Goal: Find specific page/section: Find specific page/section

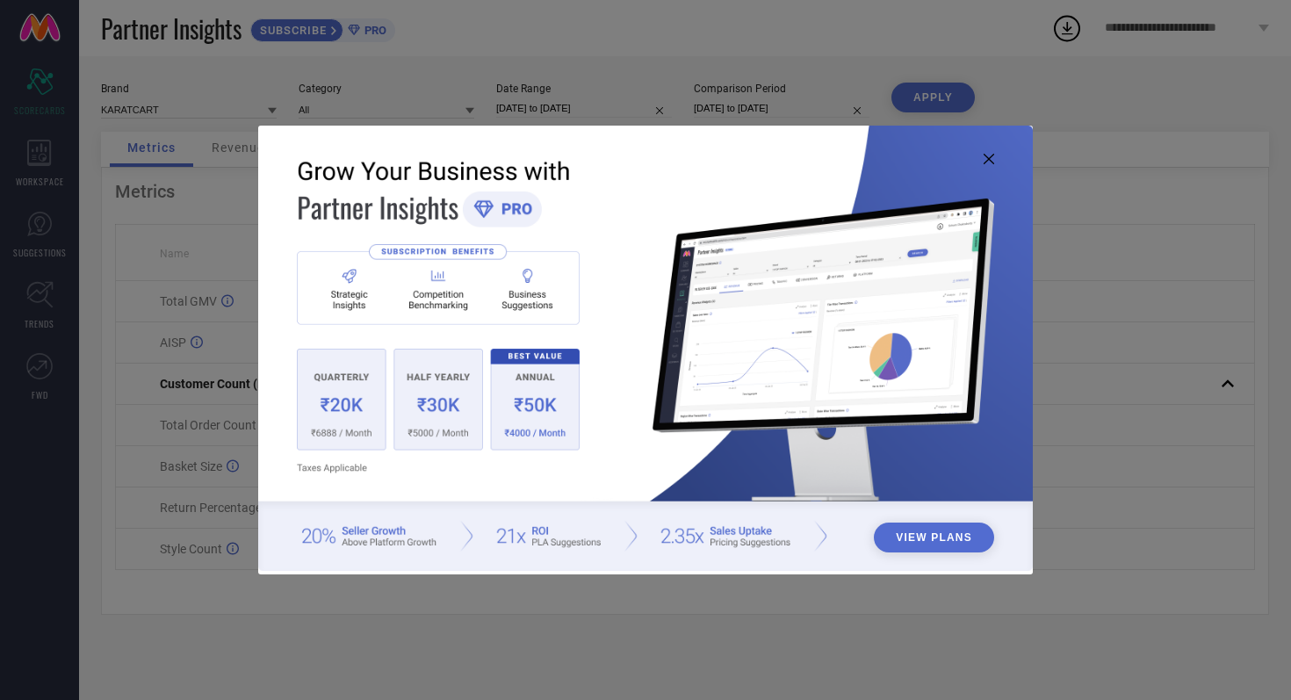
click at [993, 162] on icon at bounding box center [989, 159] width 11 height 11
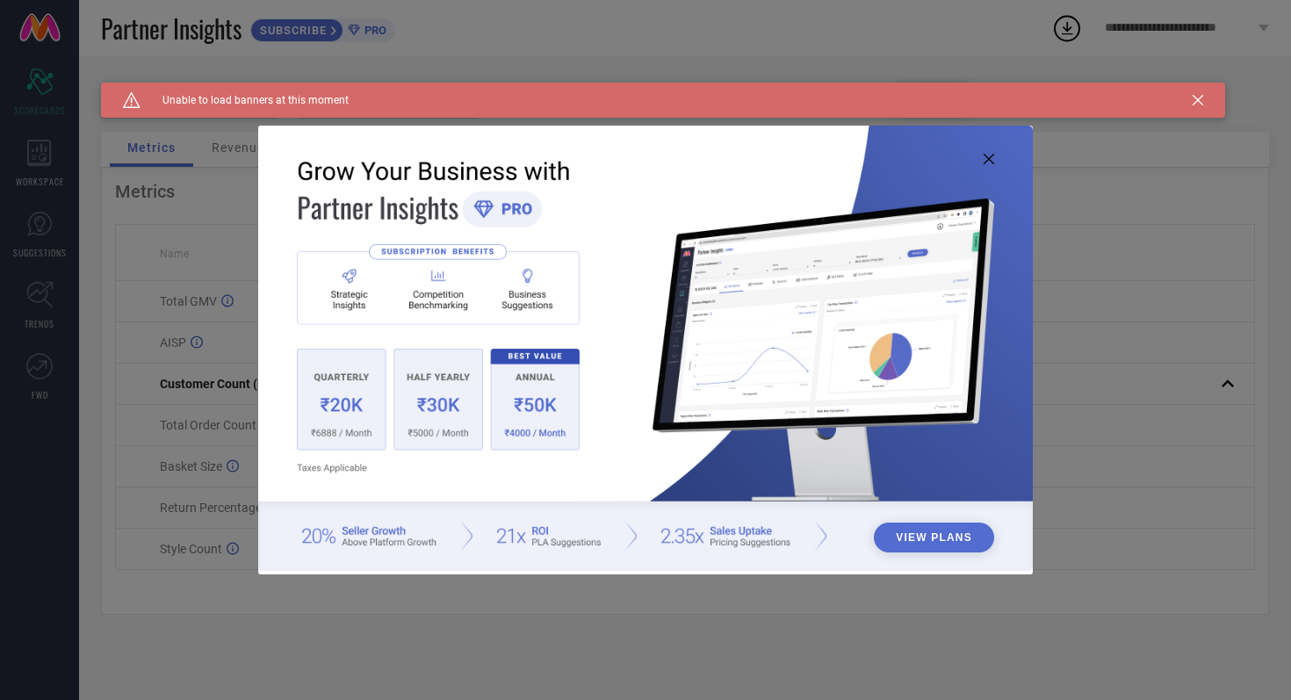
click at [986, 156] on icon at bounding box center [989, 159] width 11 height 11
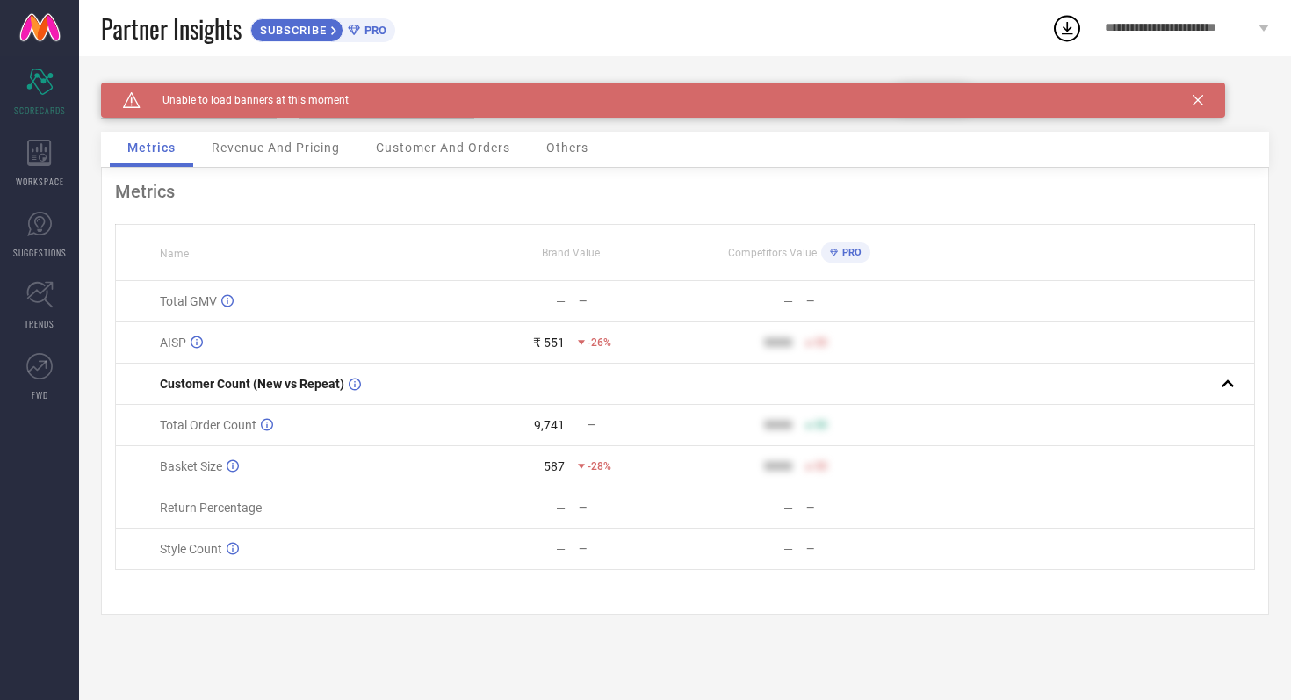
click at [1205, 97] on div "Caution Created with Sketch. Unable to load banners at this moment" at bounding box center [663, 100] width 1124 height 35
click at [1205, 102] on div "Caution Created with Sketch. Unable to load banners at this moment" at bounding box center [663, 100] width 1124 height 35
click at [1200, 102] on icon at bounding box center [1198, 100] width 11 height 11
